Goal: Task Accomplishment & Management: Manage account settings

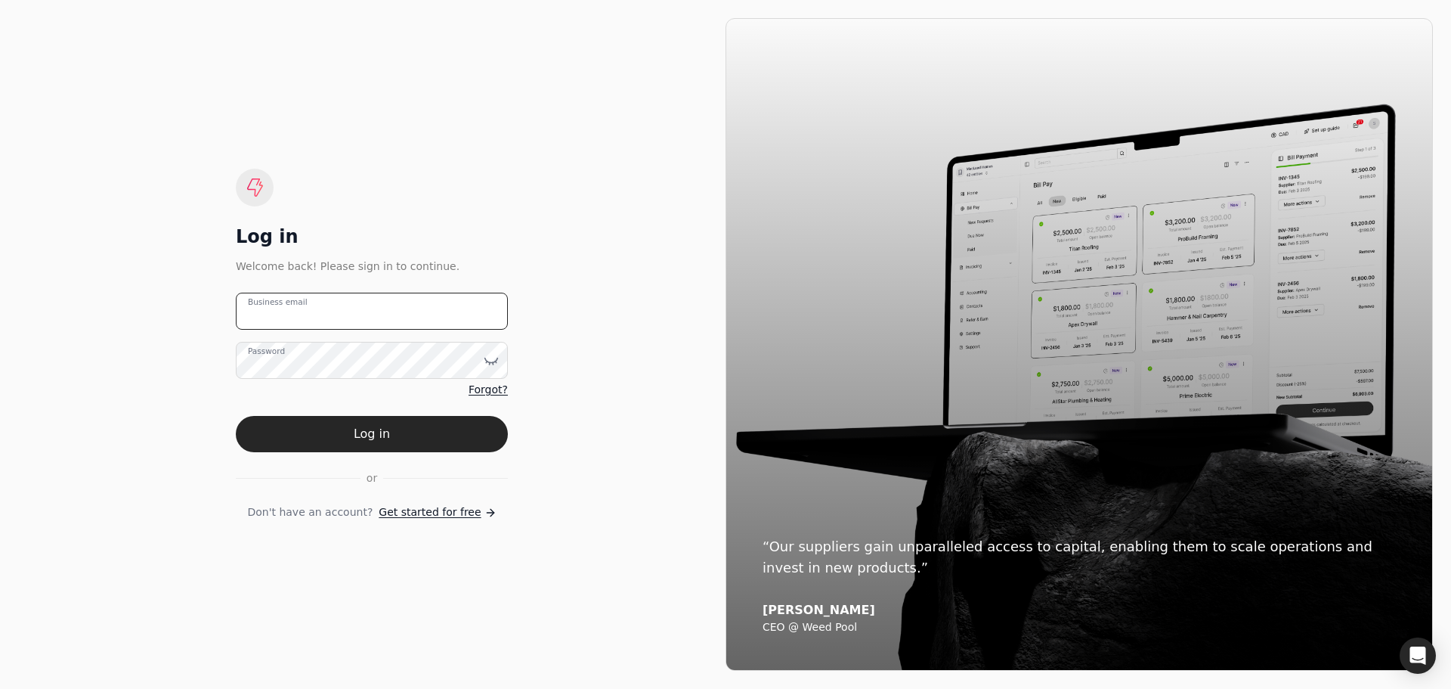
click at [334, 318] on email "Business email" at bounding box center [372, 311] width 272 height 37
type email "[PERSON_NAME][EMAIL_ADDRESS][DOMAIN_NAME]"
click at [489, 359] on icon at bounding box center [491, 360] width 15 height 15
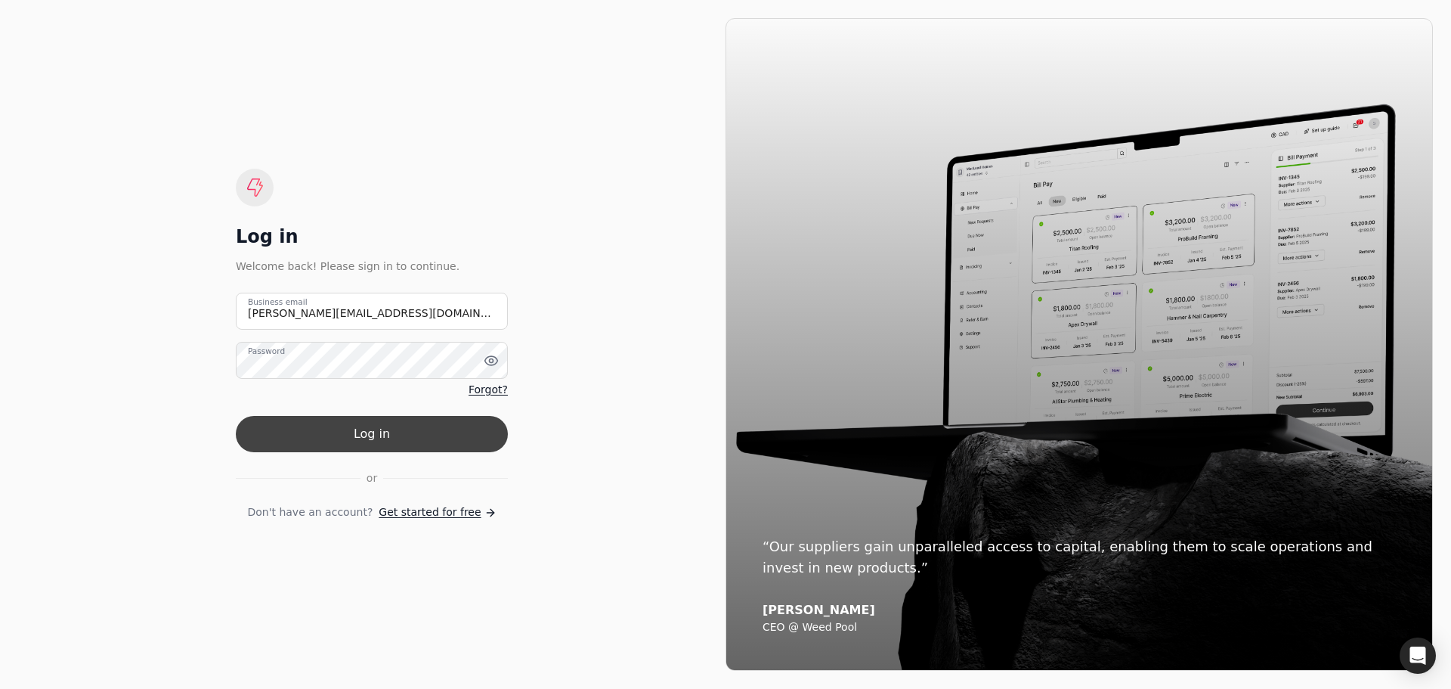
click at [389, 429] on button "Log in" at bounding box center [372, 434] width 272 height 36
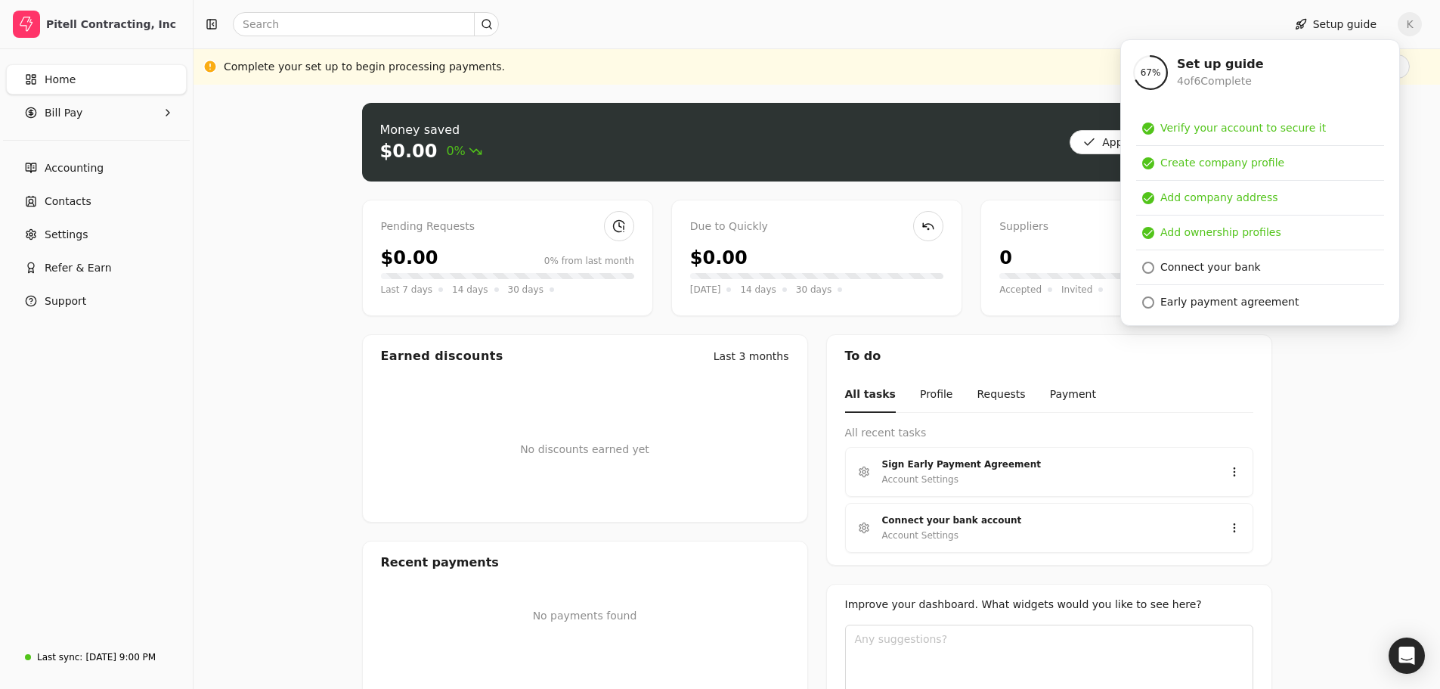
click at [1382, 413] on div "Money saved $0.00 0% Approve bills Pay Pending Requests $0.00 0% from last mont…" at bounding box center [816, 422] width 1246 height 674
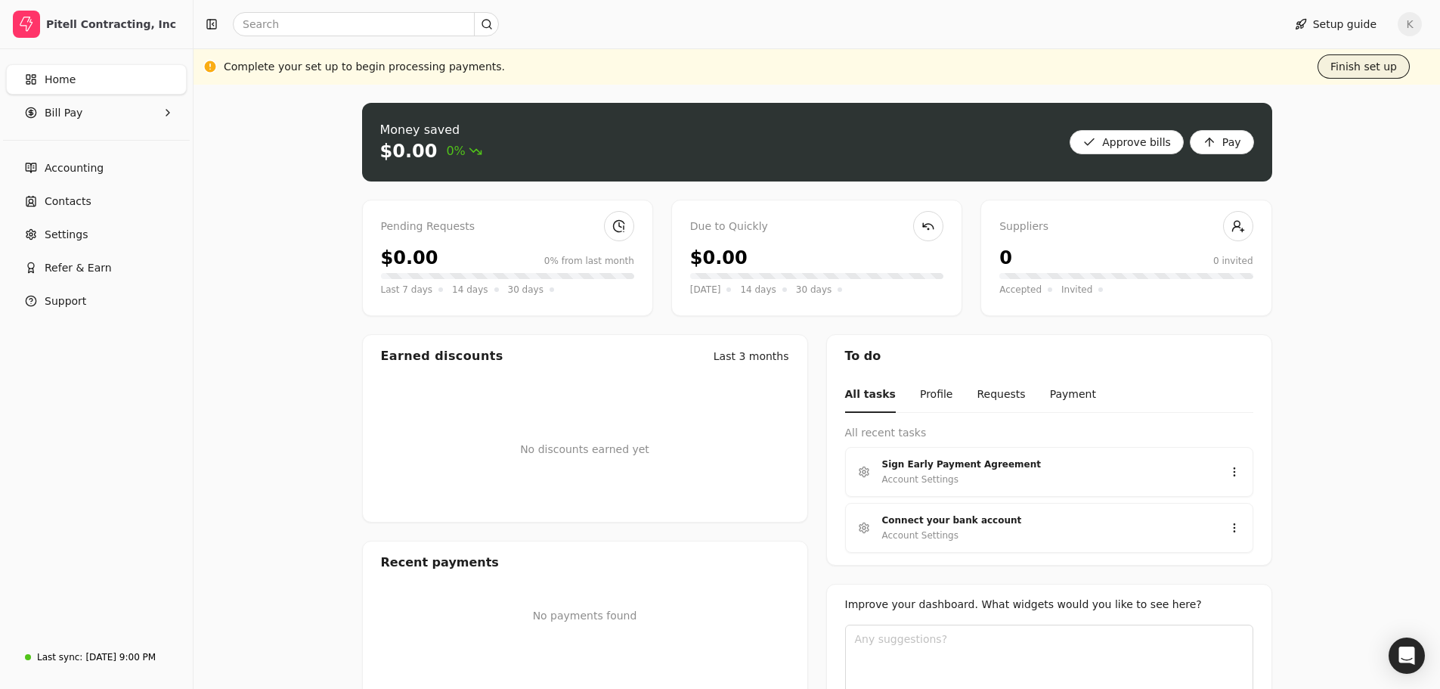
click at [1354, 74] on button "Finish set up" at bounding box center [1363, 66] width 92 height 24
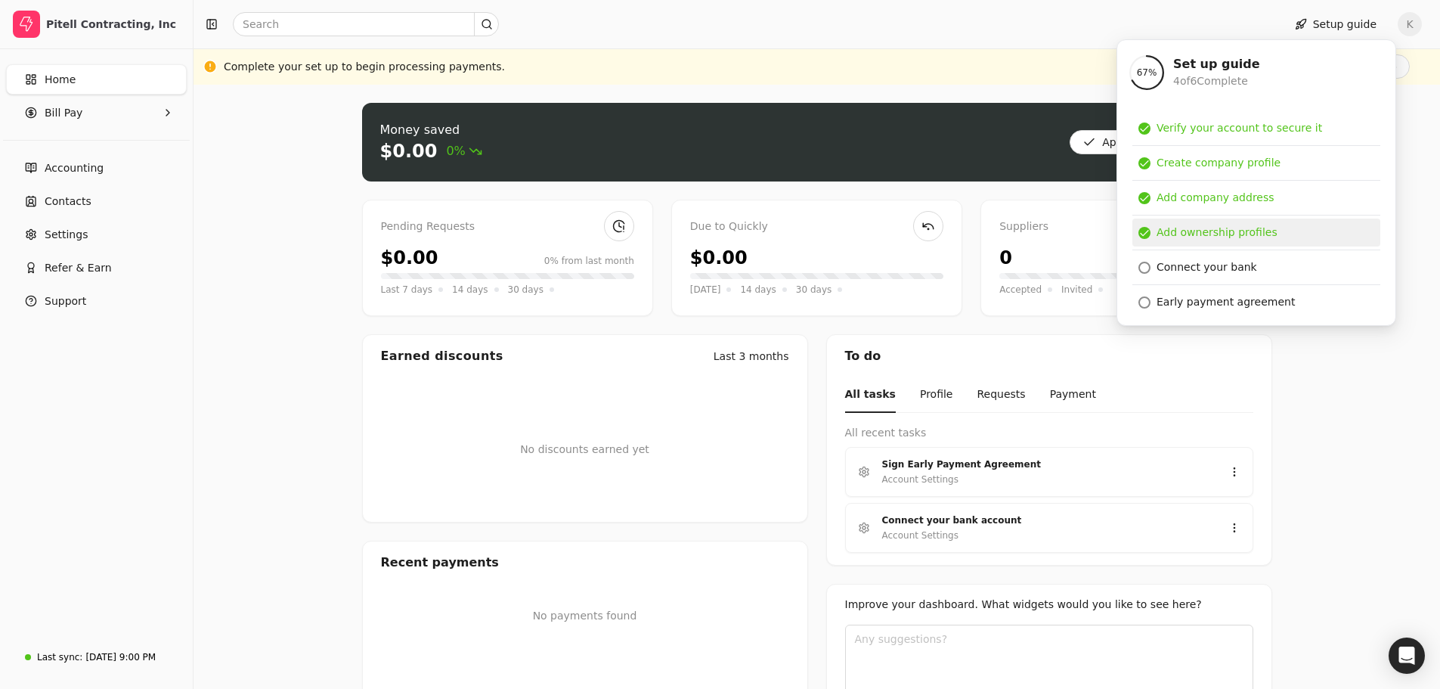
click at [1260, 225] on div "Add ownership profiles" at bounding box center [1216, 232] width 121 height 16
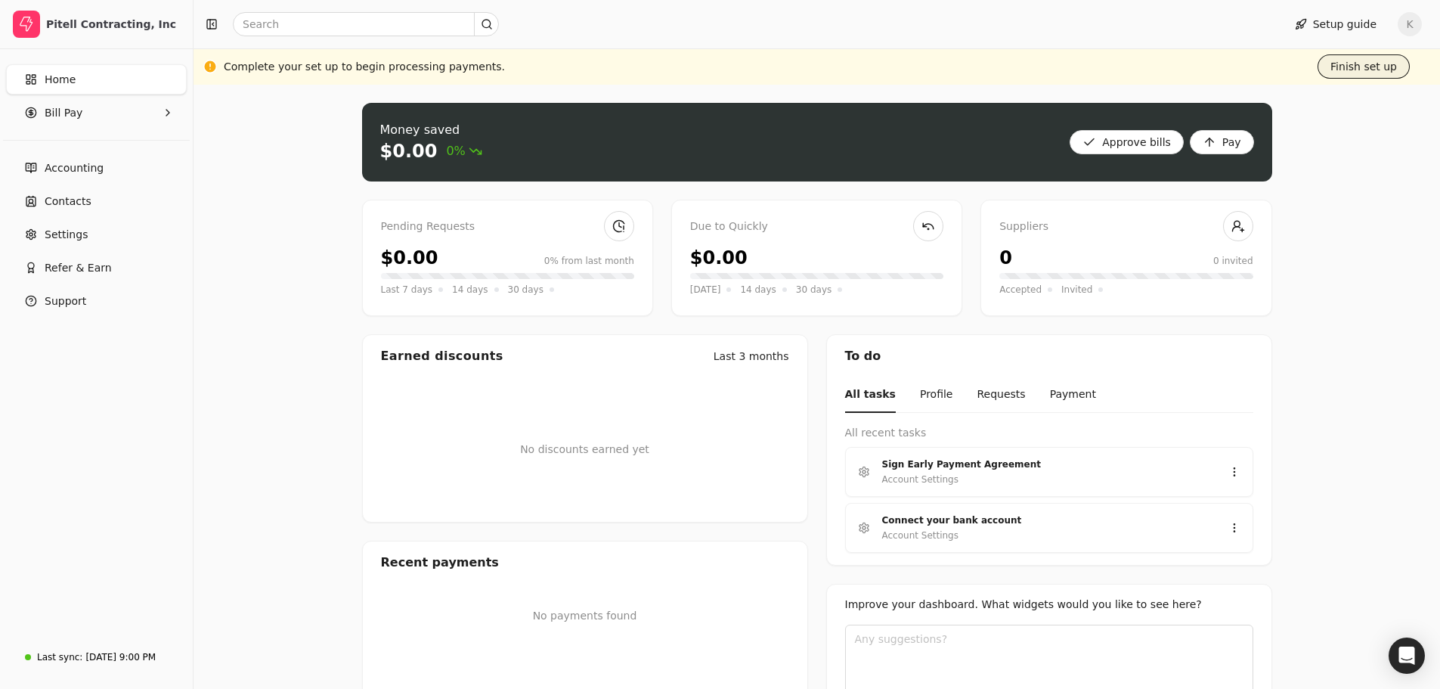
click at [1356, 67] on button "Finish set up" at bounding box center [1363, 66] width 92 height 24
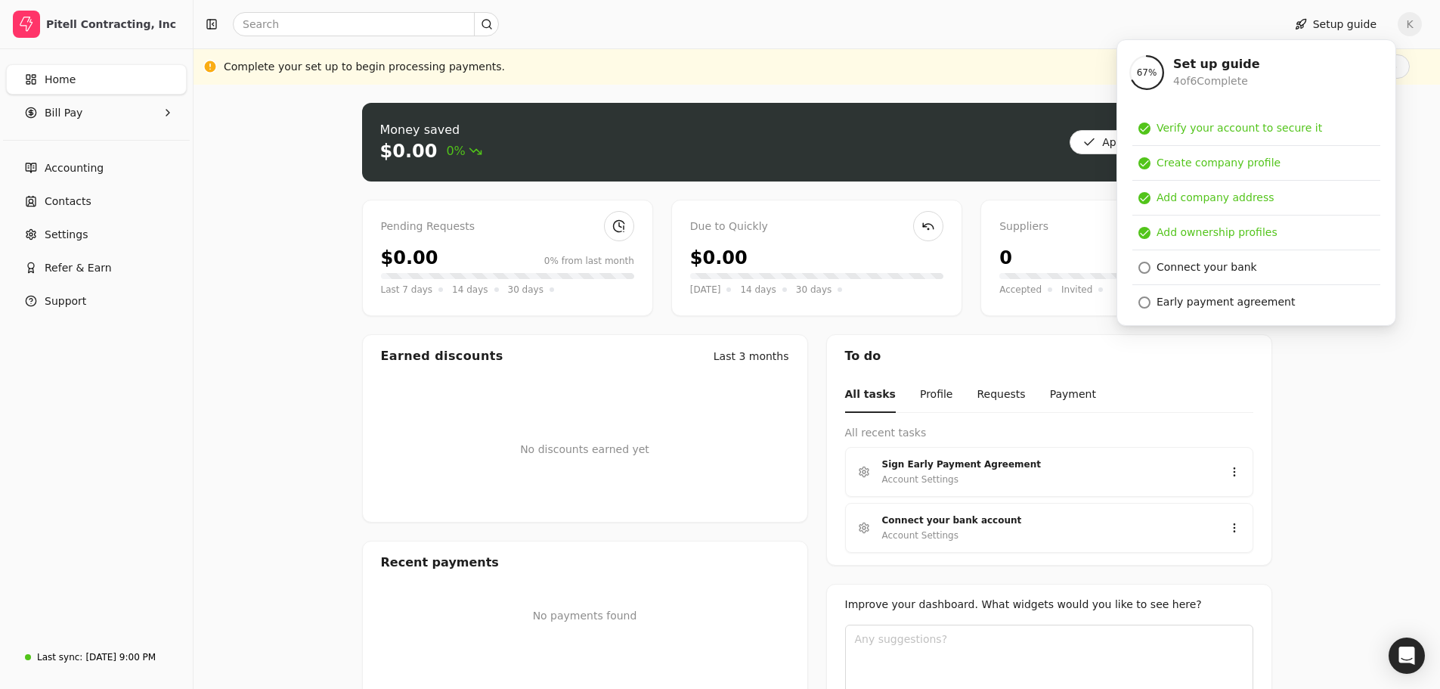
click at [141, 335] on div "Home Bill Pay Accounting Contacts Settings Refer & Earn Support" at bounding box center [96, 343] width 193 height 588
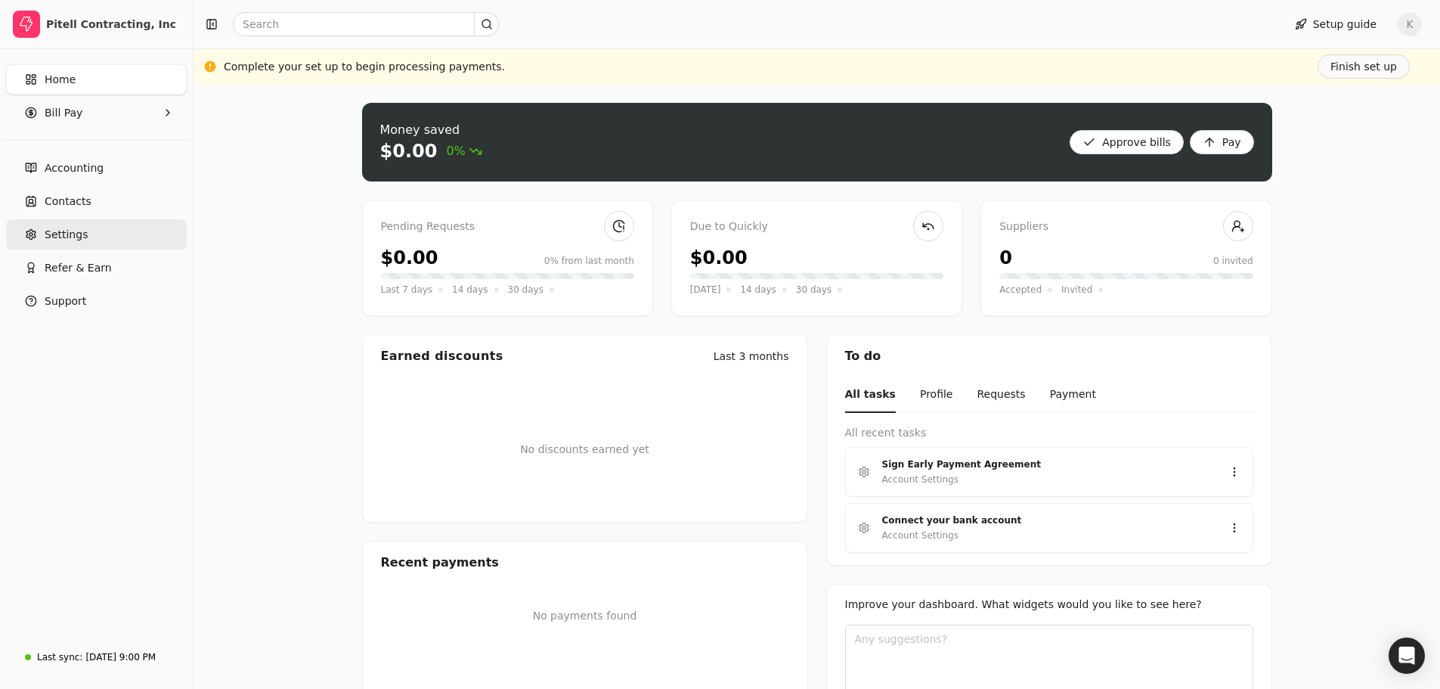
click at [65, 243] on link "Settings" at bounding box center [96, 234] width 181 height 30
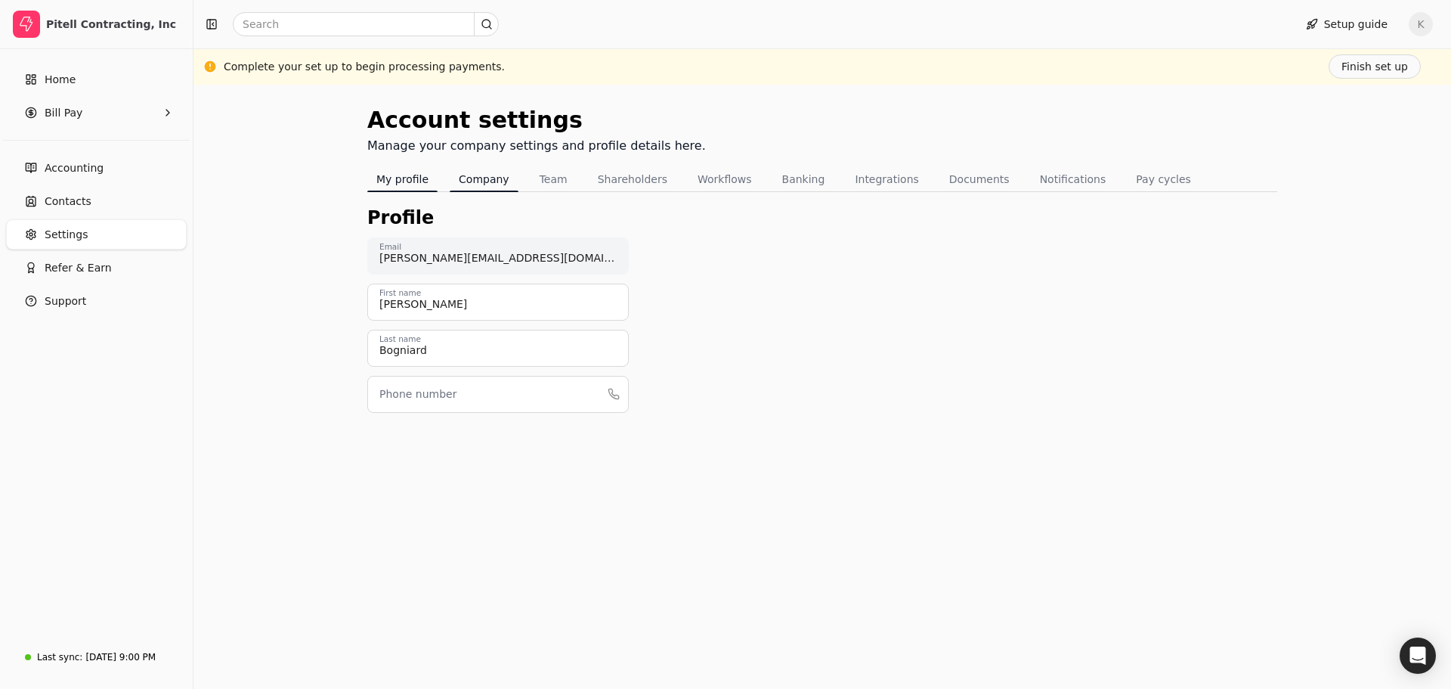
click at [476, 181] on button "Company" at bounding box center [484, 179] width 69 height 24
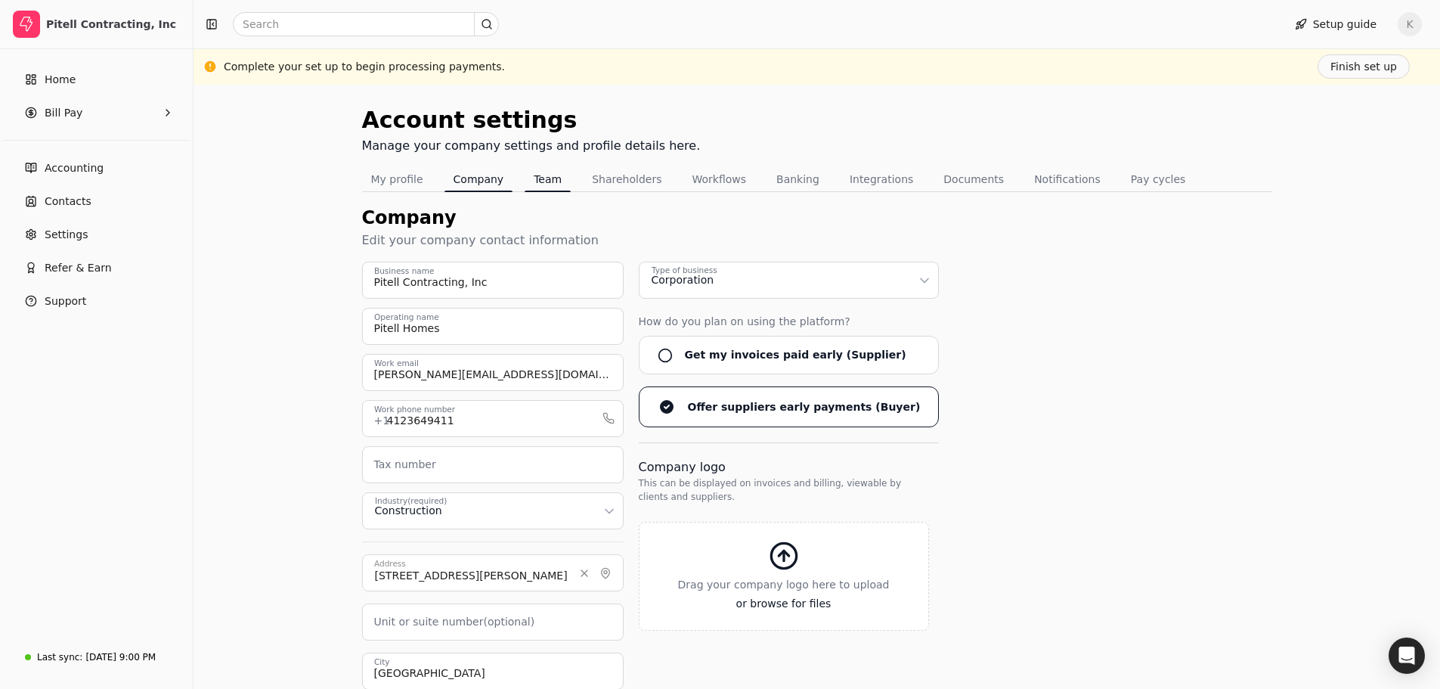
click at [540, 184] on button "Team" at bounding box center [548, 179] width 46 height 24
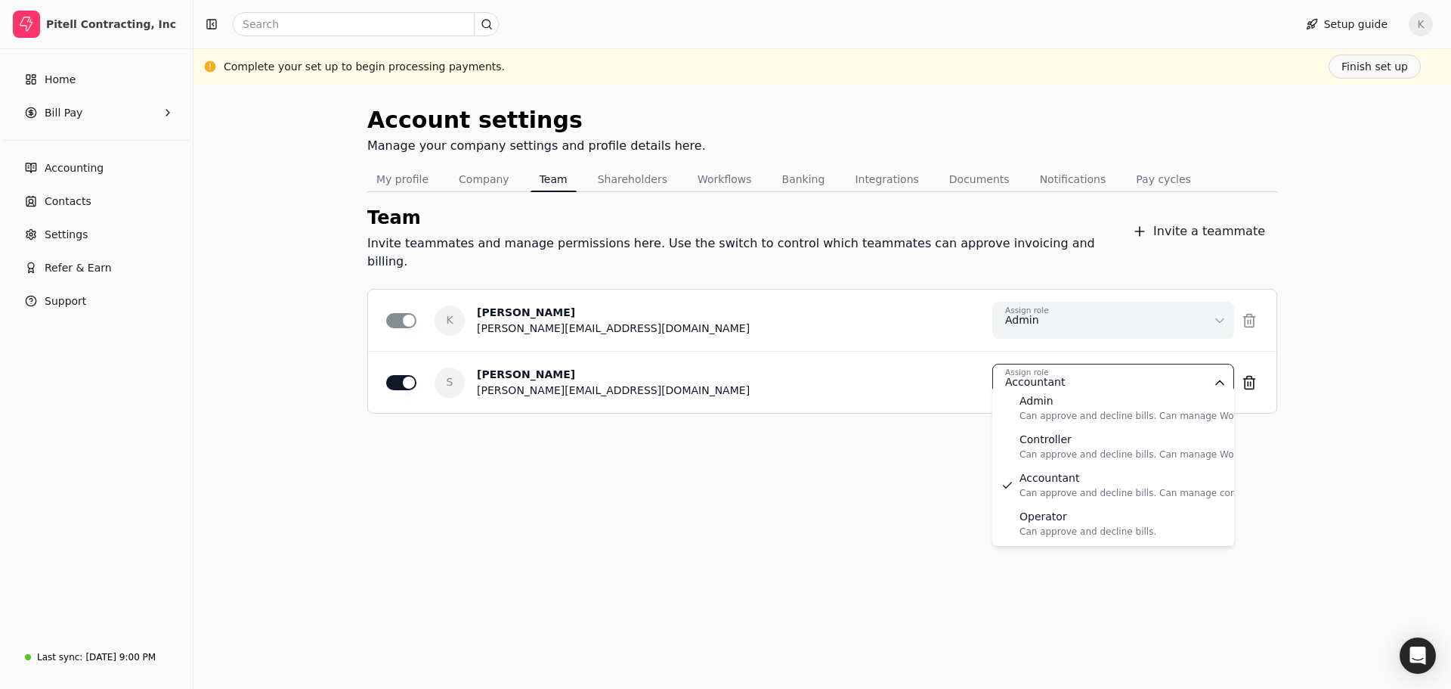
click at [1221, 363] on html "Pitell Contracting, Inc Home Bill Pay Accounting Contacts Settings Refer & Earn…" at bounding box center [725, 344] width 1451 height 689
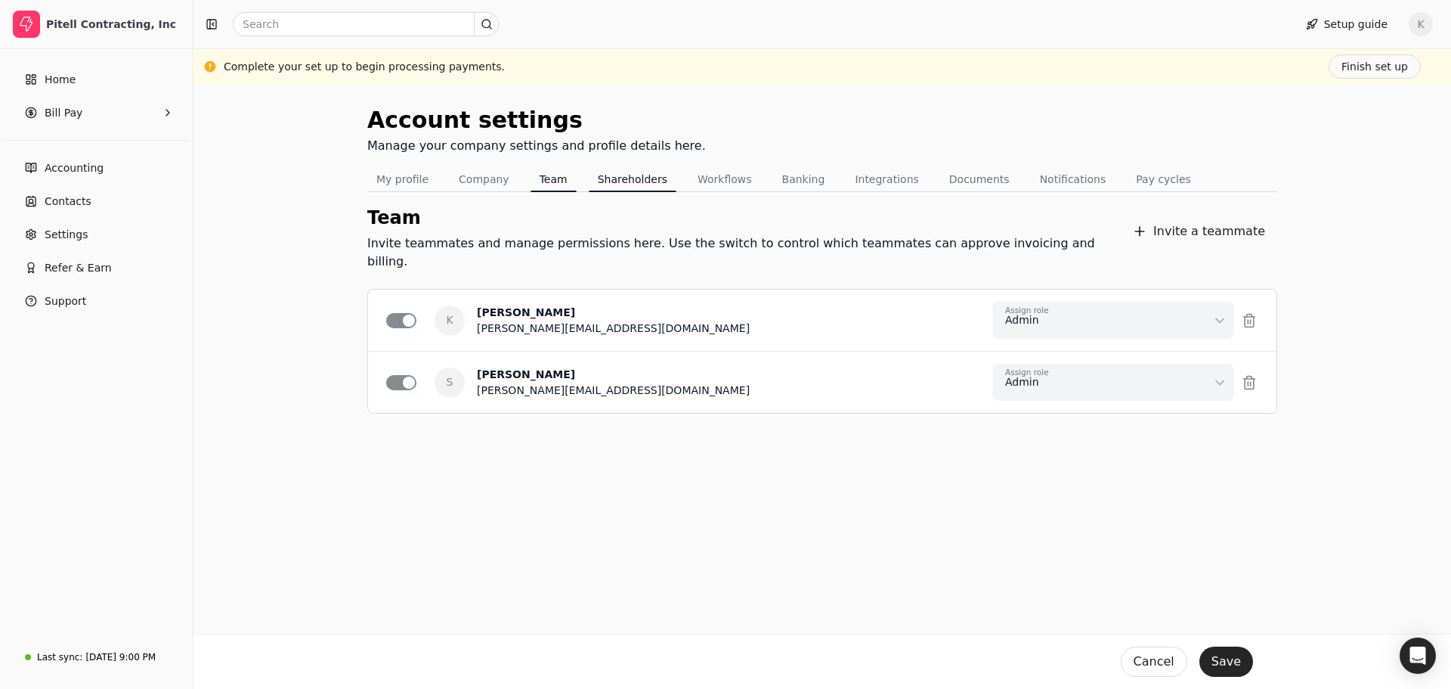
click at [599, 182] on button "Shareholders" at bounding box center [633, 179] width 88 height 24
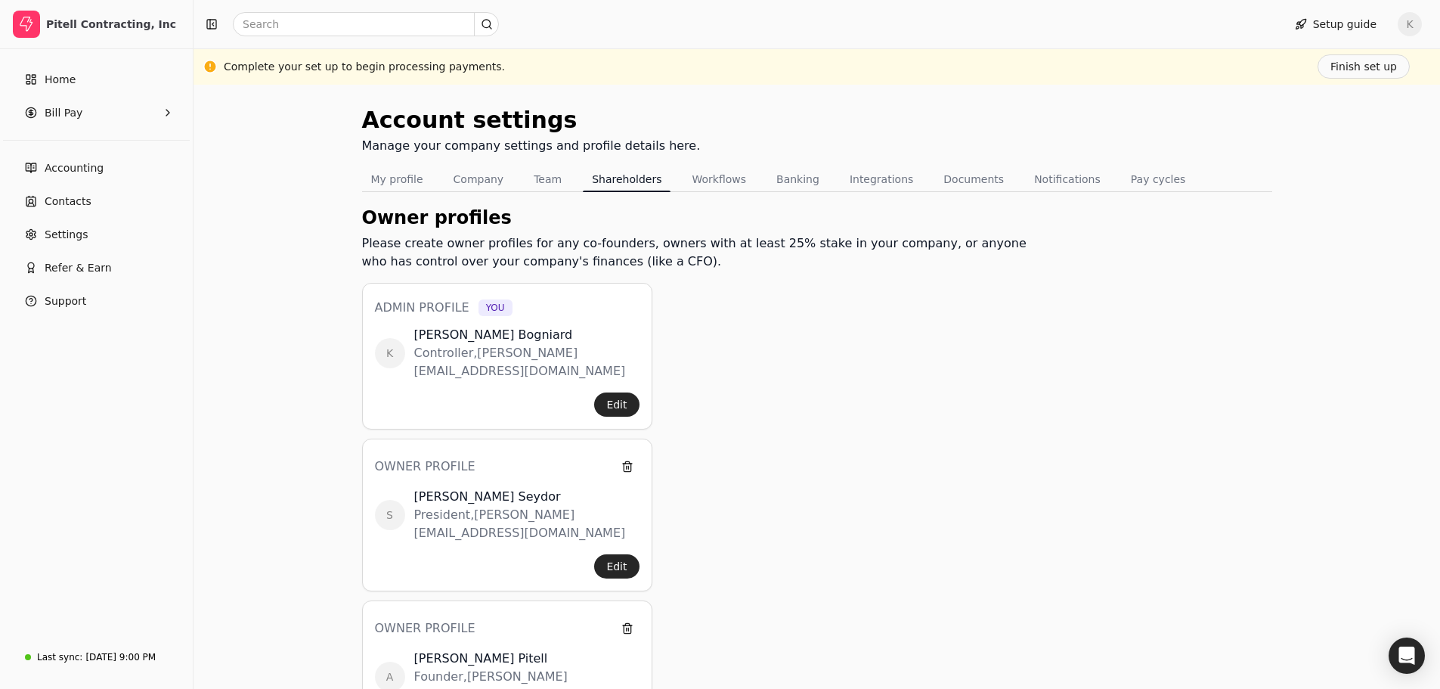
click at [1439, 678] on div "Account settings Manage your company settings and profile details here. My prof…" at bounding box center [816, 522] width 1246 height 875
click at [695, 181] on button "Workflows" at bounding box center [719, 179] width 73 height 24
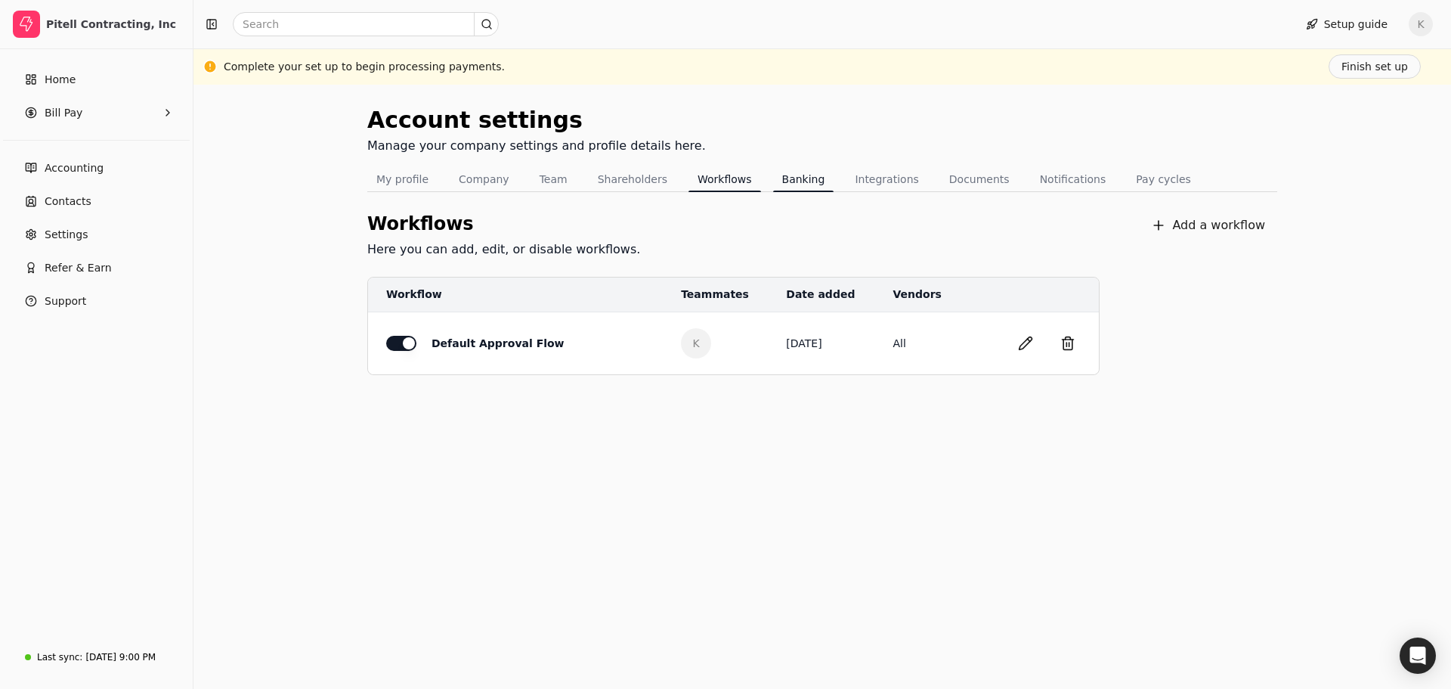
click at [781, 180] on button "Banking" at bounding box center [803, 179] width 61 height 24
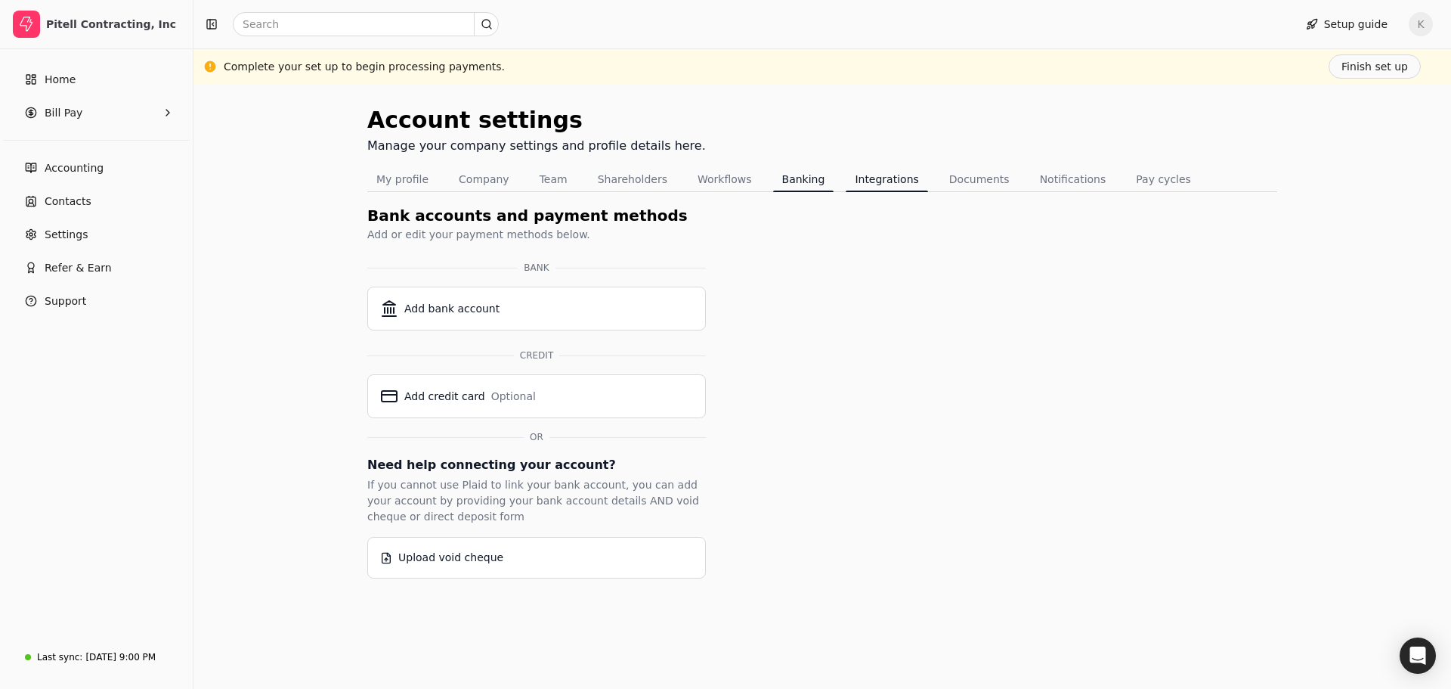
click at [853, 181] on button "Integrations" at bounding box center [887, 179] width 82 height 24
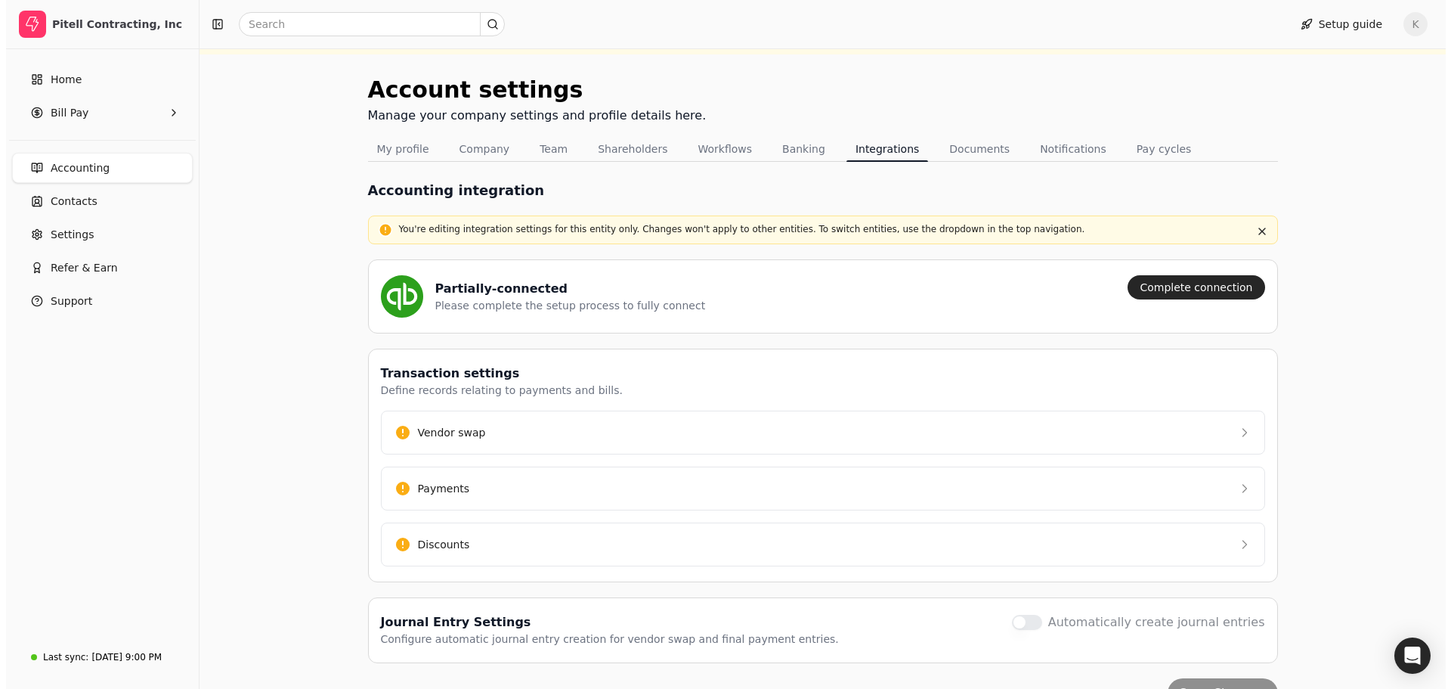
scroll to position [68, 0]
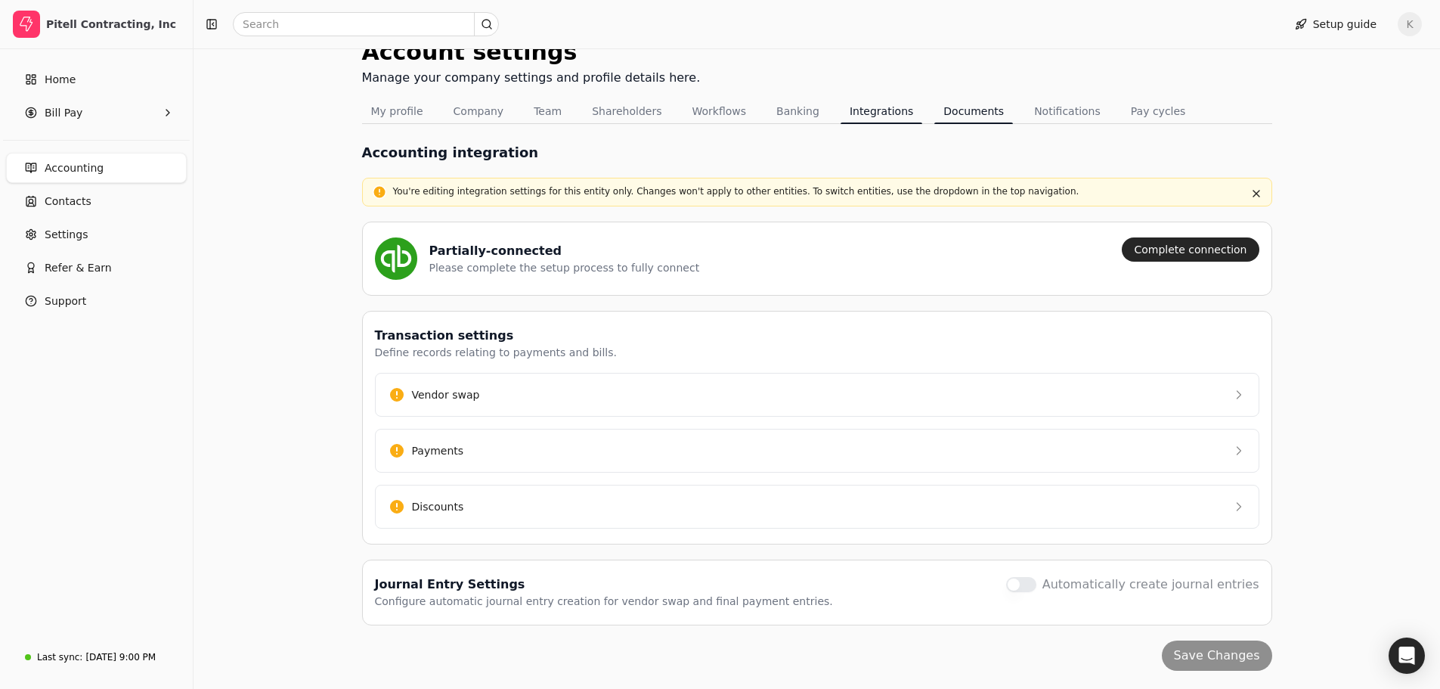
click at [957, 107] on button "Documents" at bounding box center [973, 111] width 79 height 24
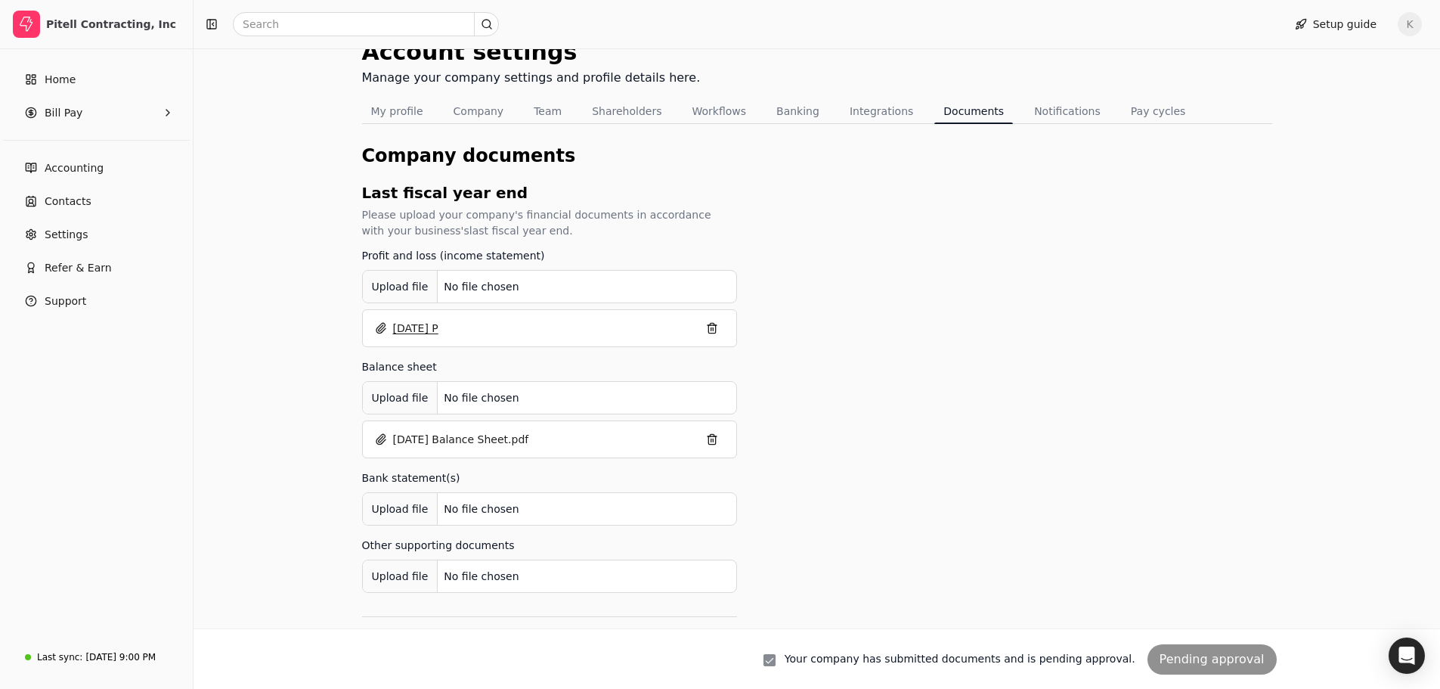
click at [418, 327] on button "[DATE] P" at bounding box center [406, 328] width 63 height 24
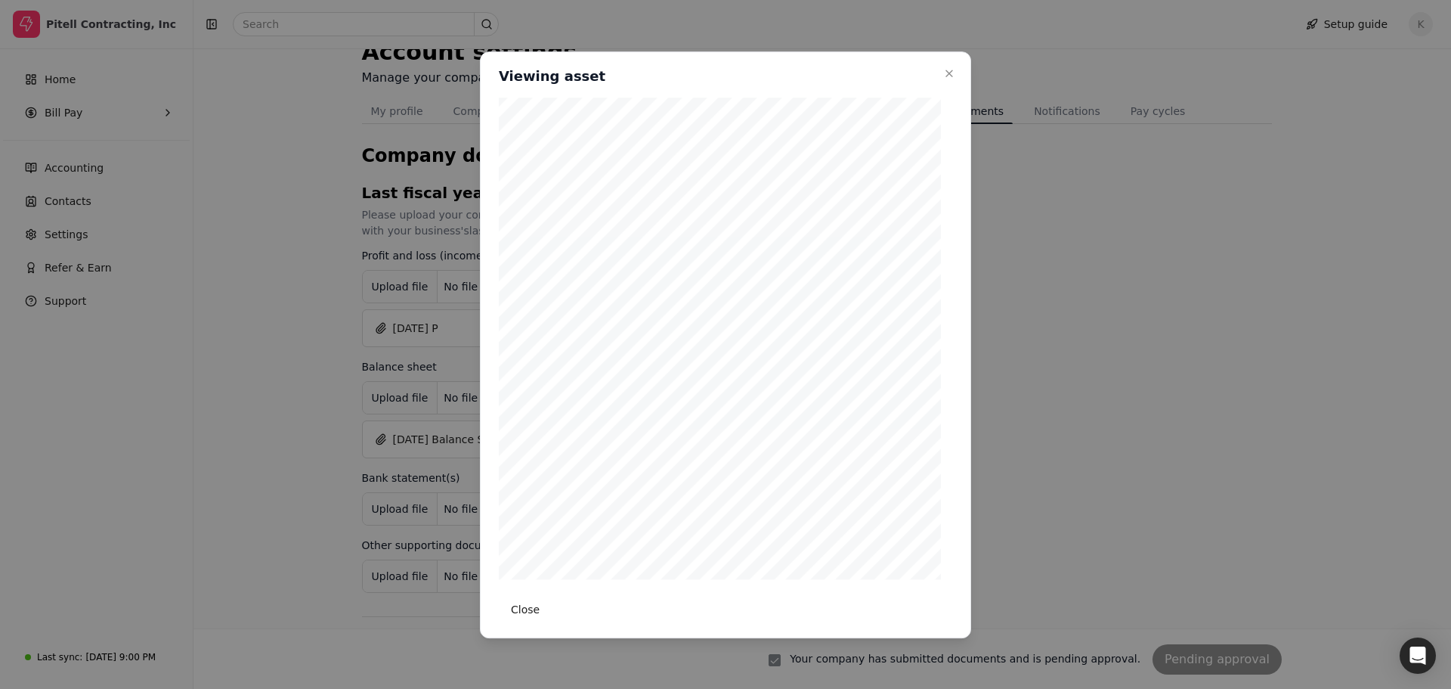
scroll to position [144, 0]
click at [737, 552] on button "button" at bounding box center [744, 552] width 24 height 24
click at [532, 609] on button "Close" at bounding box center [525, 609] width 53 height 24
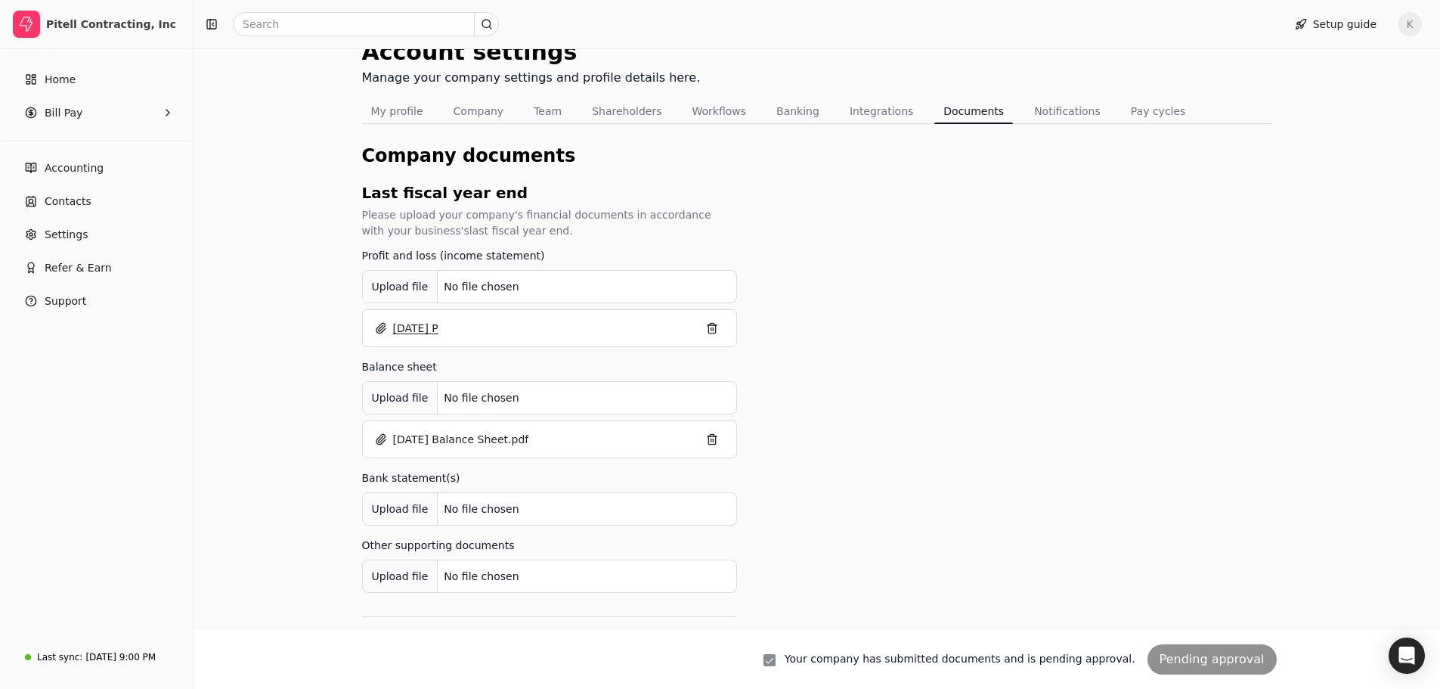
click at [412, 327] on button "[DATE] P" at bounding box center [406, 328] width 63 height 24
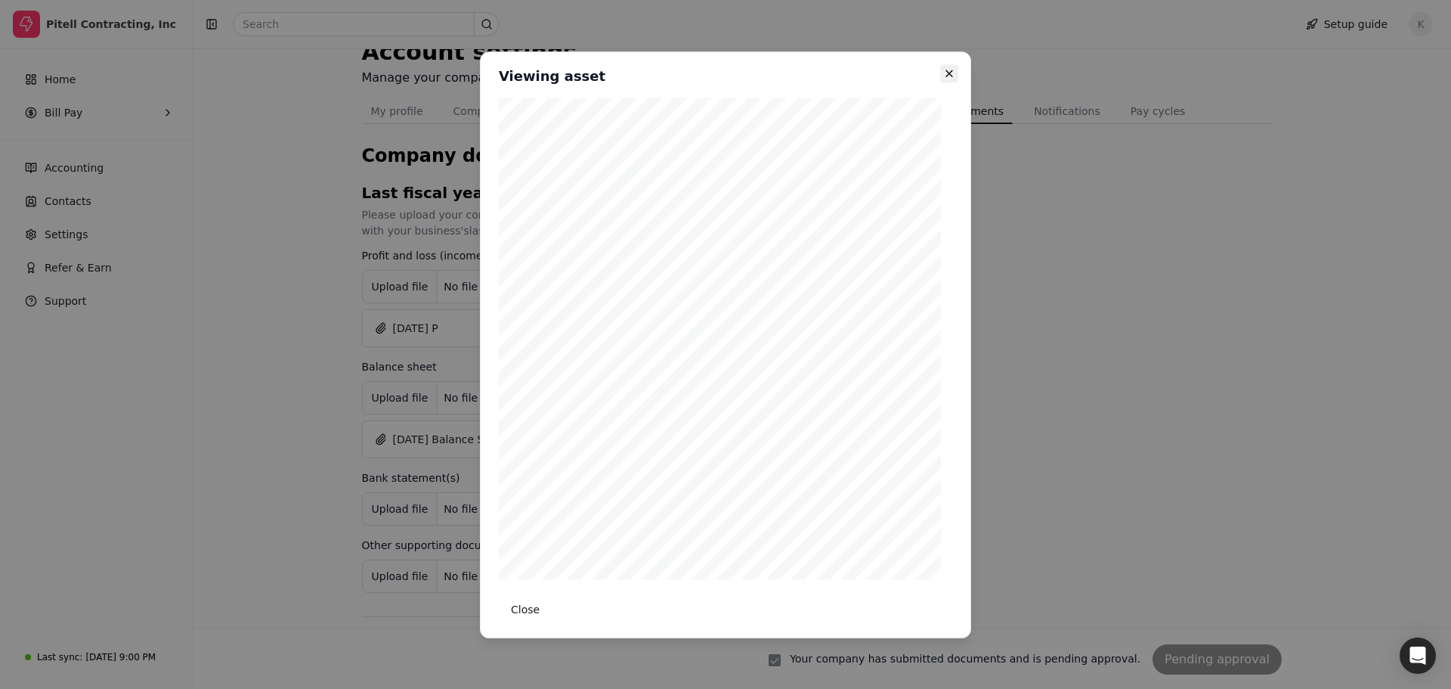
click at [947, 75] on icon "button" at bounding box center [949, 73] width 6 height 6
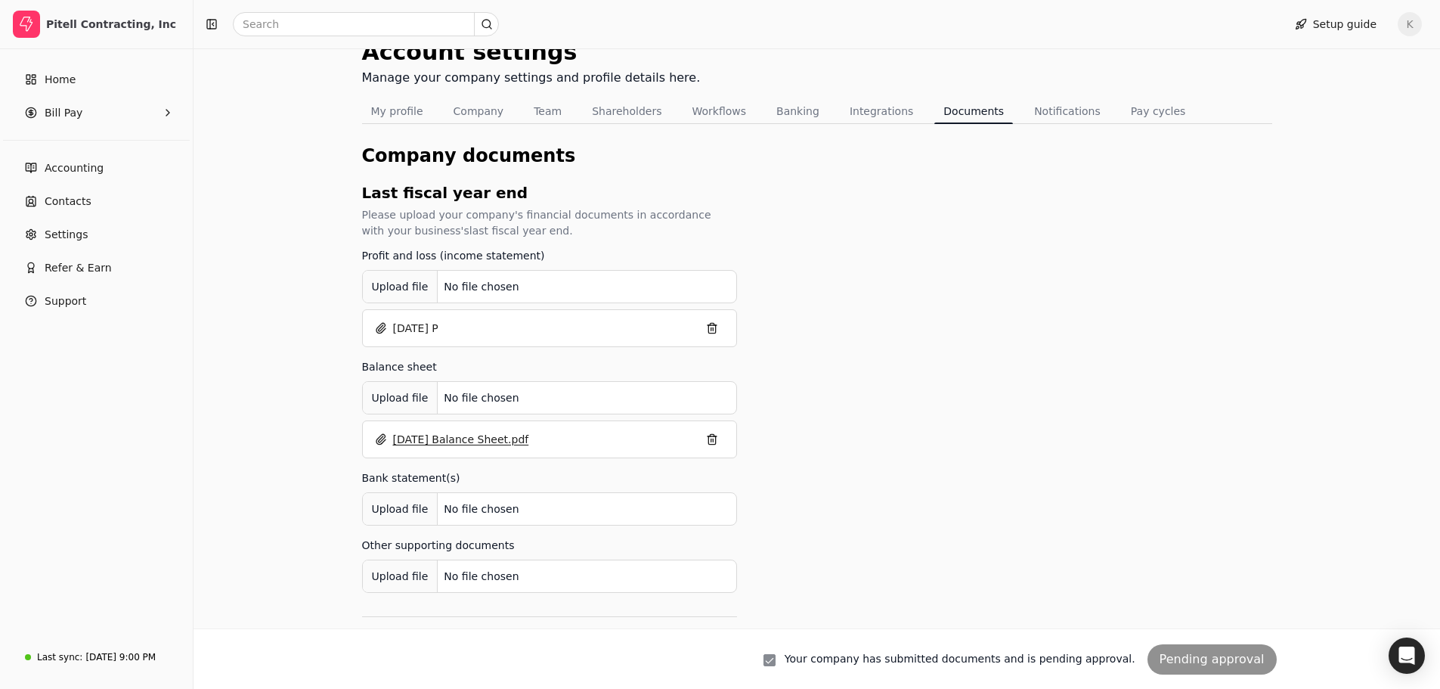
click at [460, 441] on button "[DATE] Balance Sheet.pdf" at bounding box center [452, 439] width 154 height 24
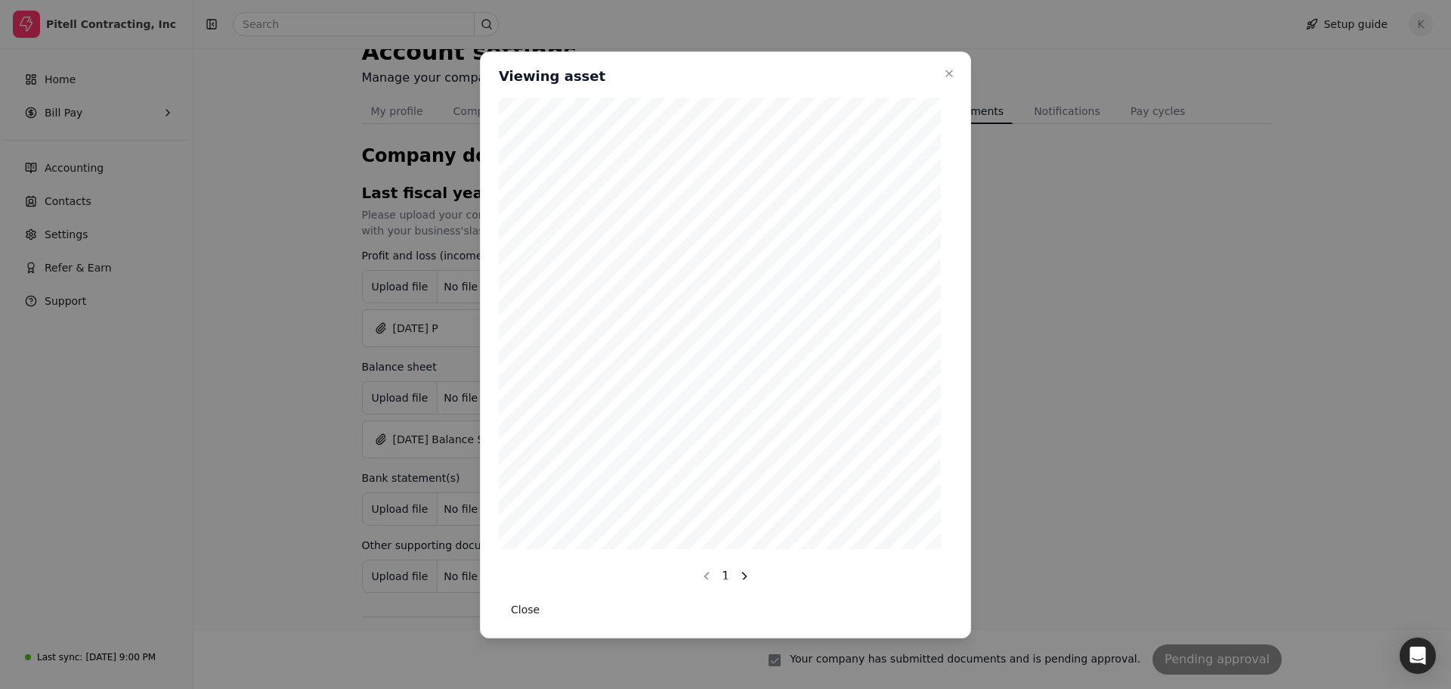
scroll to position [144, 0]
click at [737, 552] on button "button" at bounding box center [744, 552] width 24 height 24
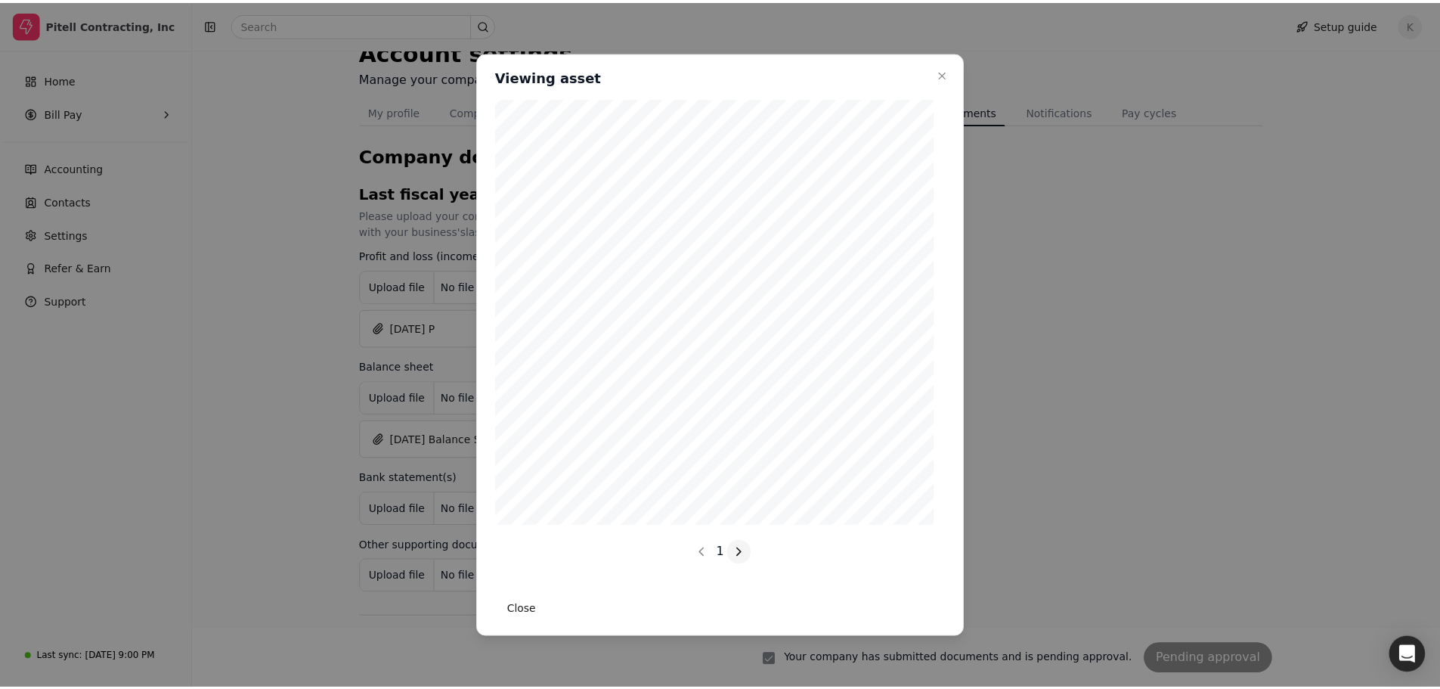
scroll to position [0, 0]
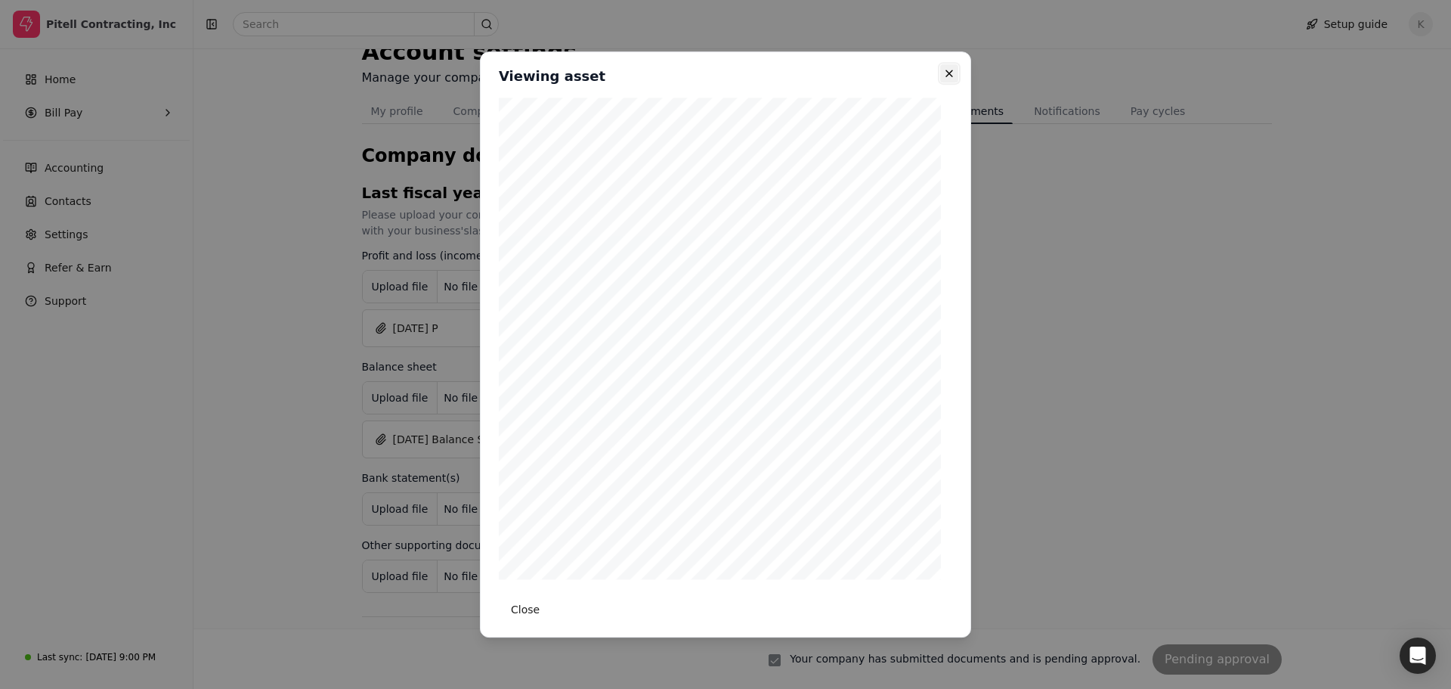
click at [951, 73] on icon "button" at bounding box center [949, 73] width 12 height 12
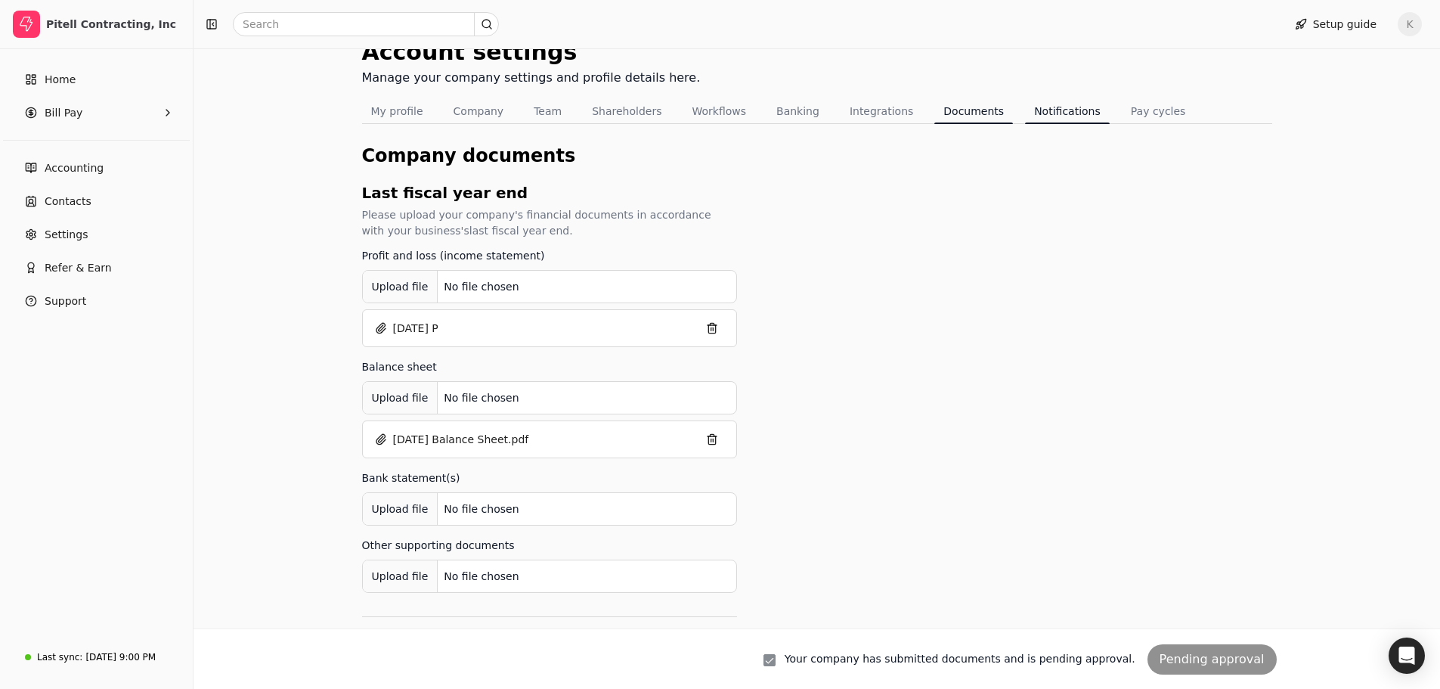
click at [1029, 109] on button "Notifications" at bounding box center [1067, 111] width 85 height 24
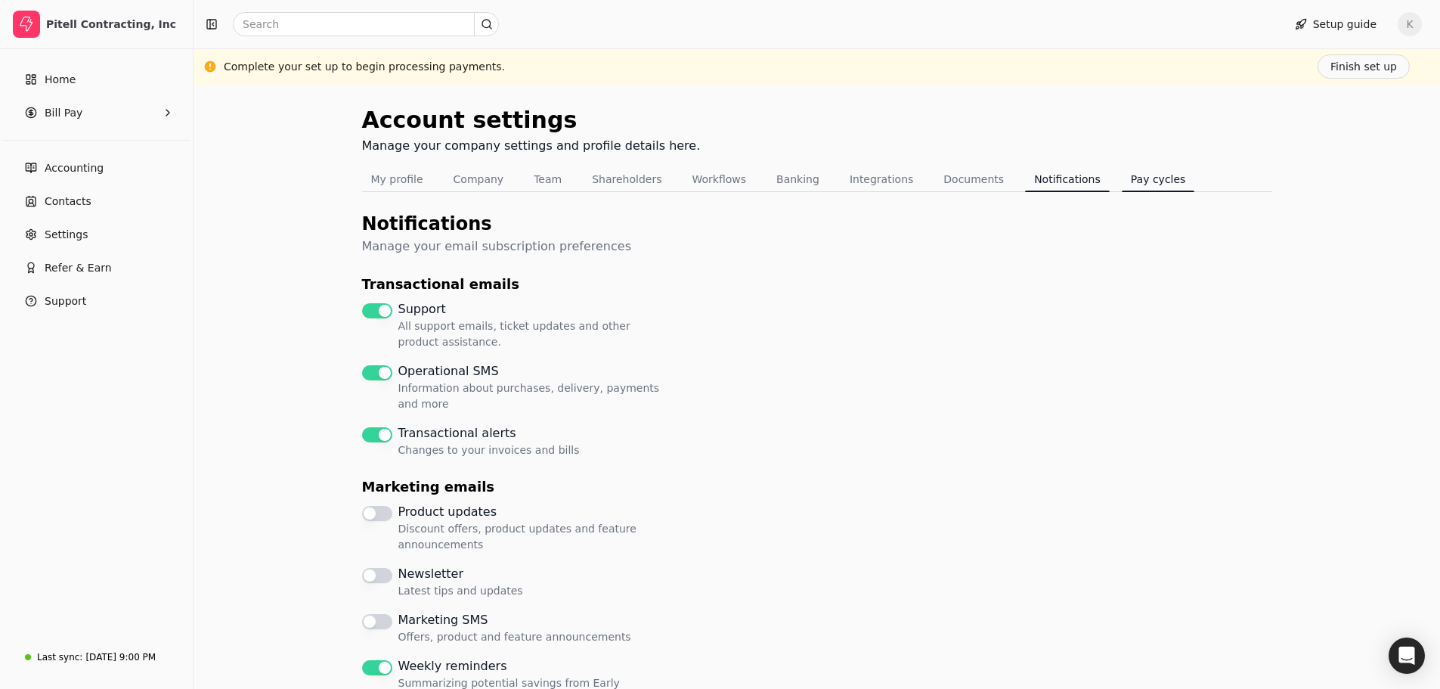
click at [1122, 182] on button "Pay cycles" at bounding box center [1158, 179] width 73 height 24
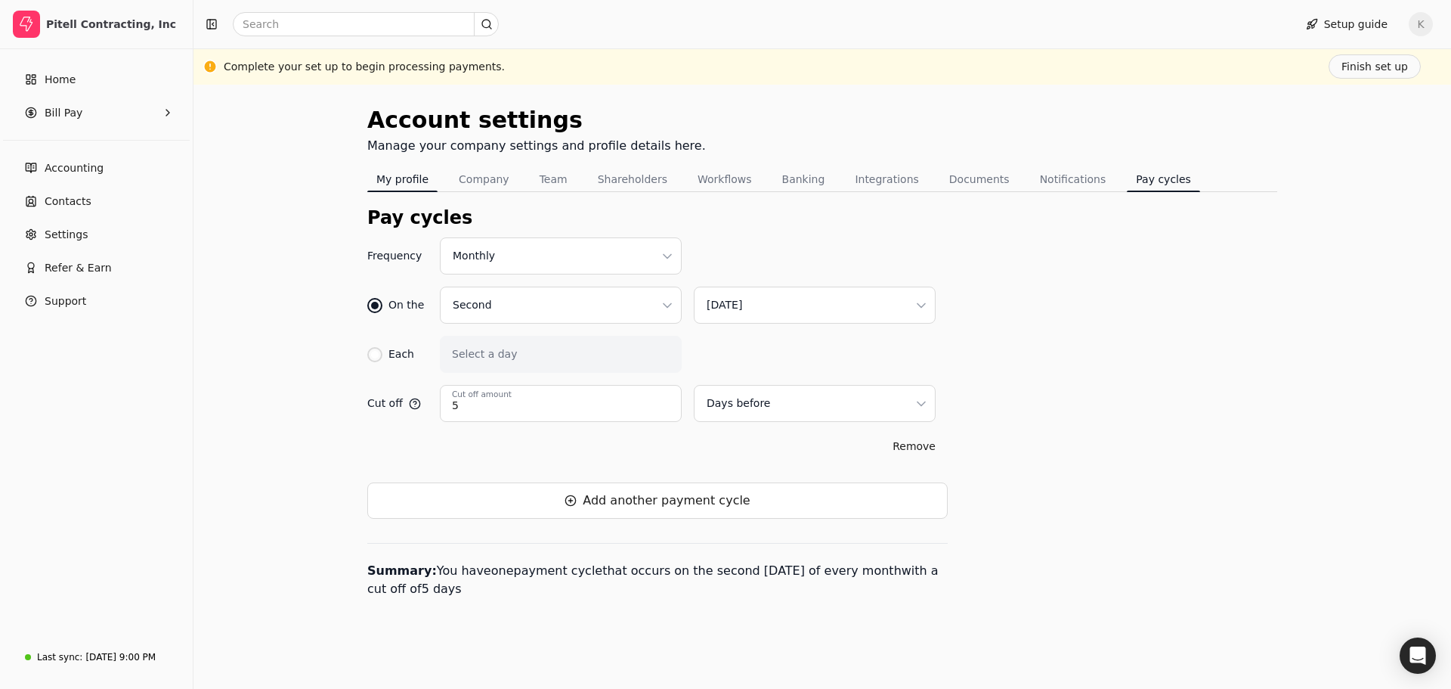
click at [412, 178] on button "My profile" at bounding box center [402, 179] width 70 height 24
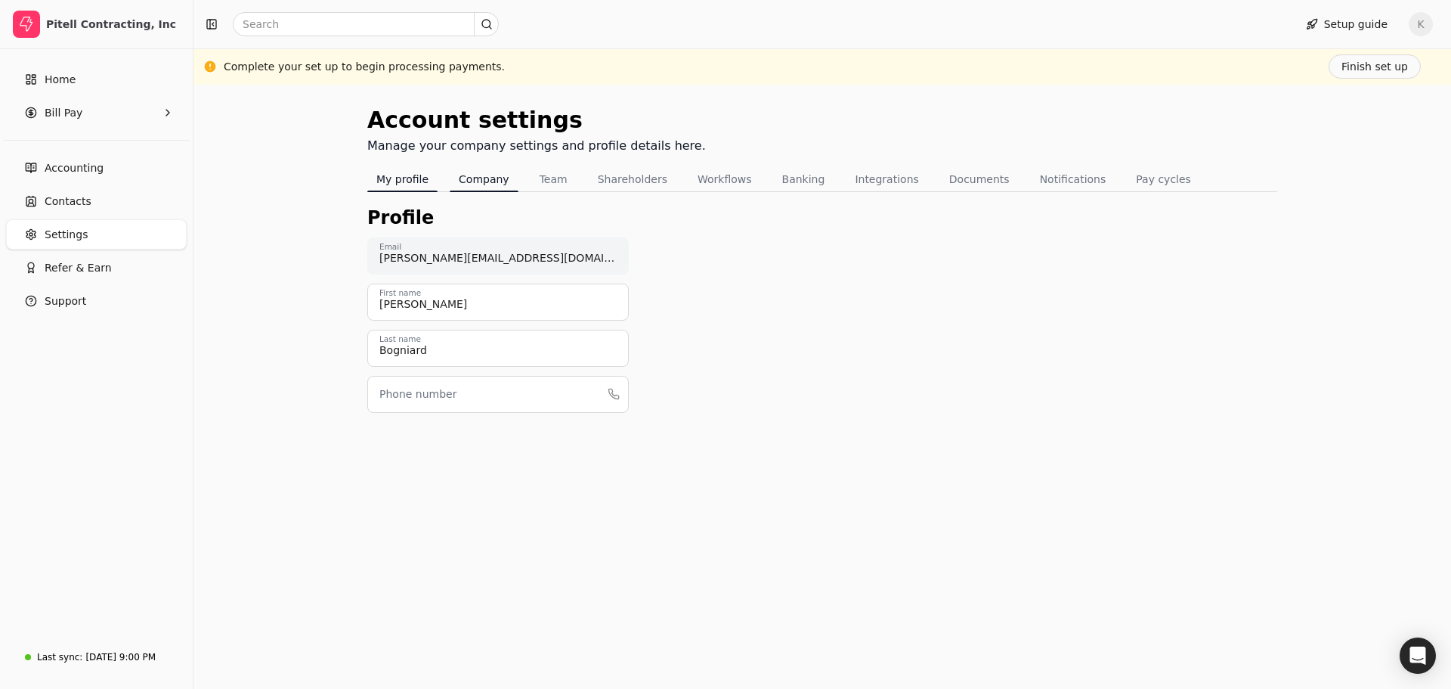
click at [481, 181] on button "Company" at bounding box center [484, 179] width 69 height 24
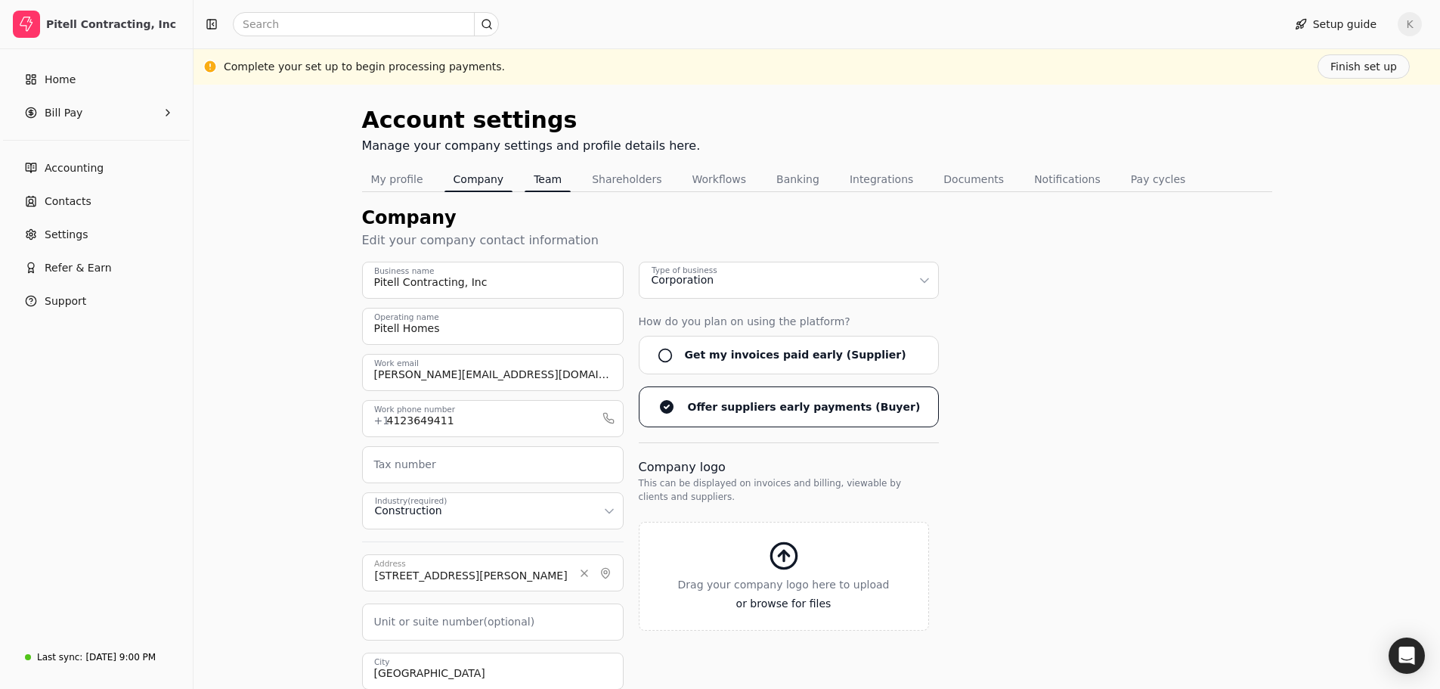
click at [543, 181] on button "Team" at bounding box center [548, 179] width 46 height 24
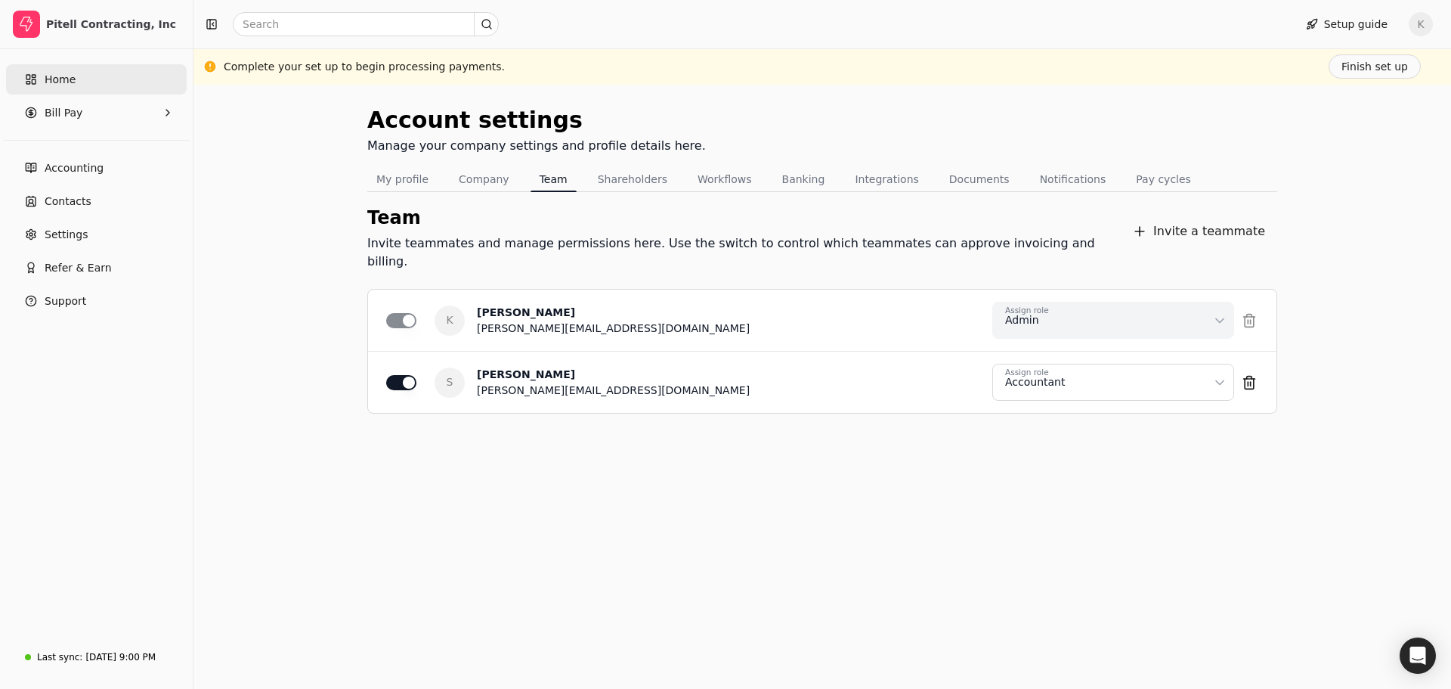
click at [63, 81] on span "Home" at bounding box center [60, 80] width 31 height 16
